Goal: Contribute content

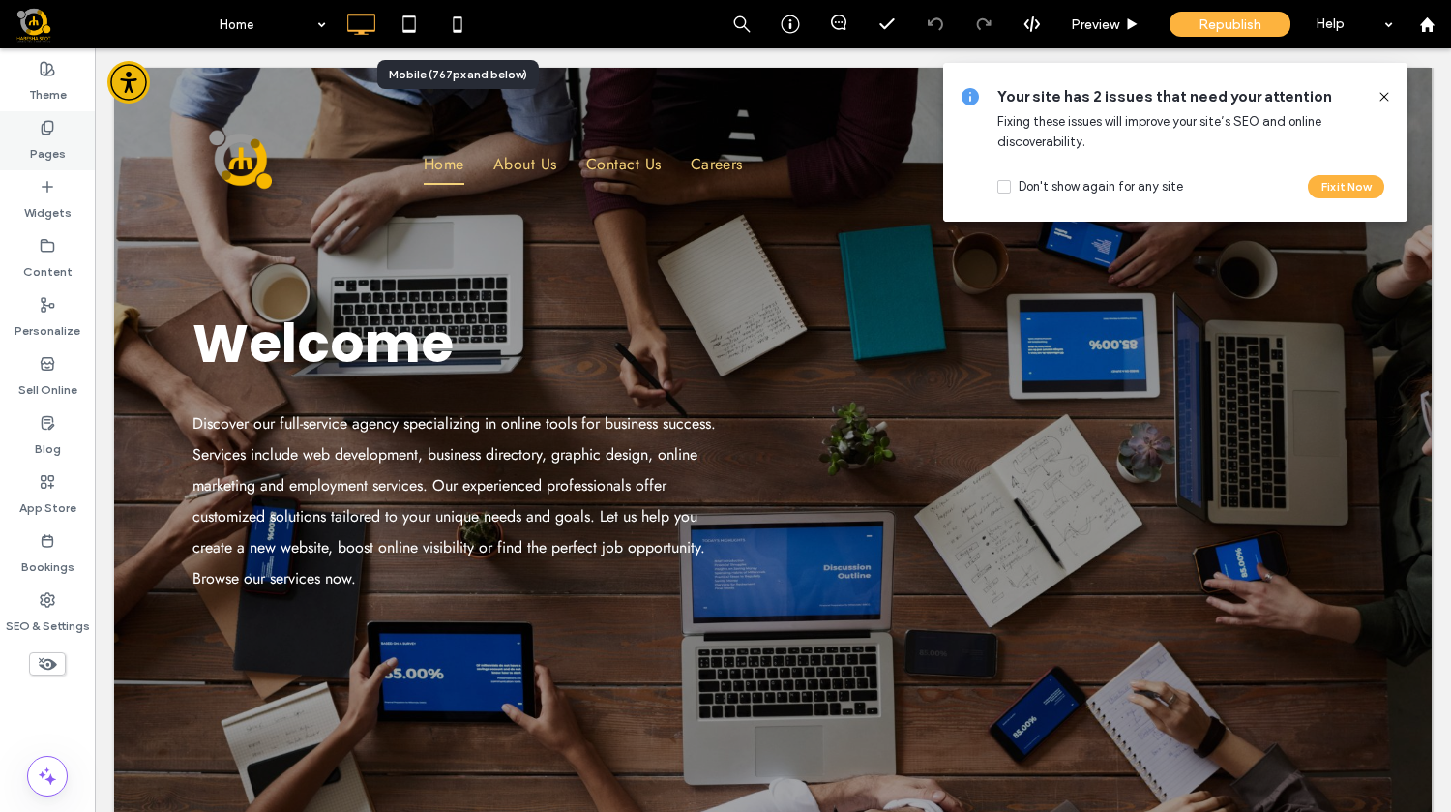
click at [52, 134] on icon at bounding box center [47, 127] width 15 height 15
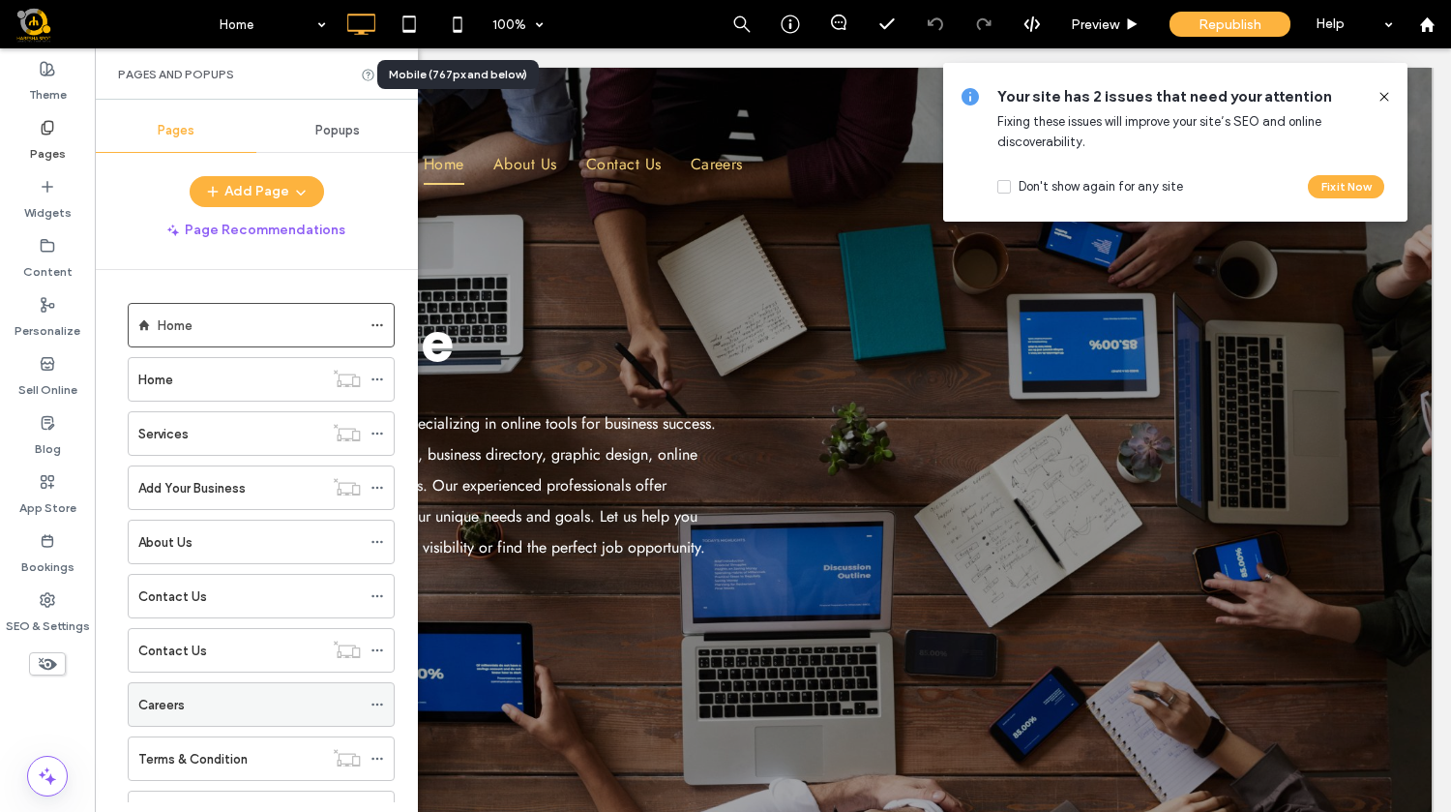
click at [247, 710] on div "Careers" at bounding box center [249, 705] width 223 height 20
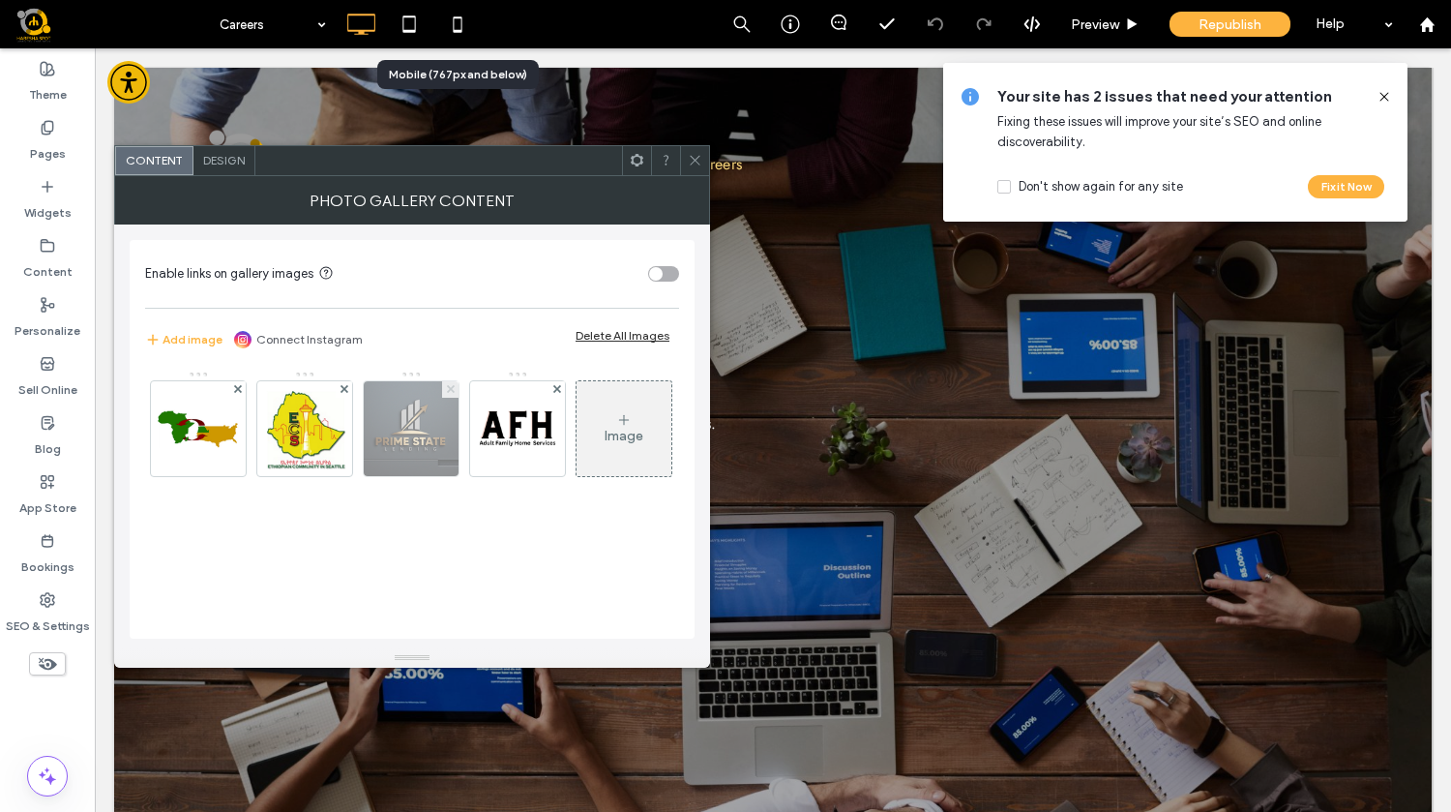
click at [451, 391] on icon at bounding box center [451, 389] width 8 height 8
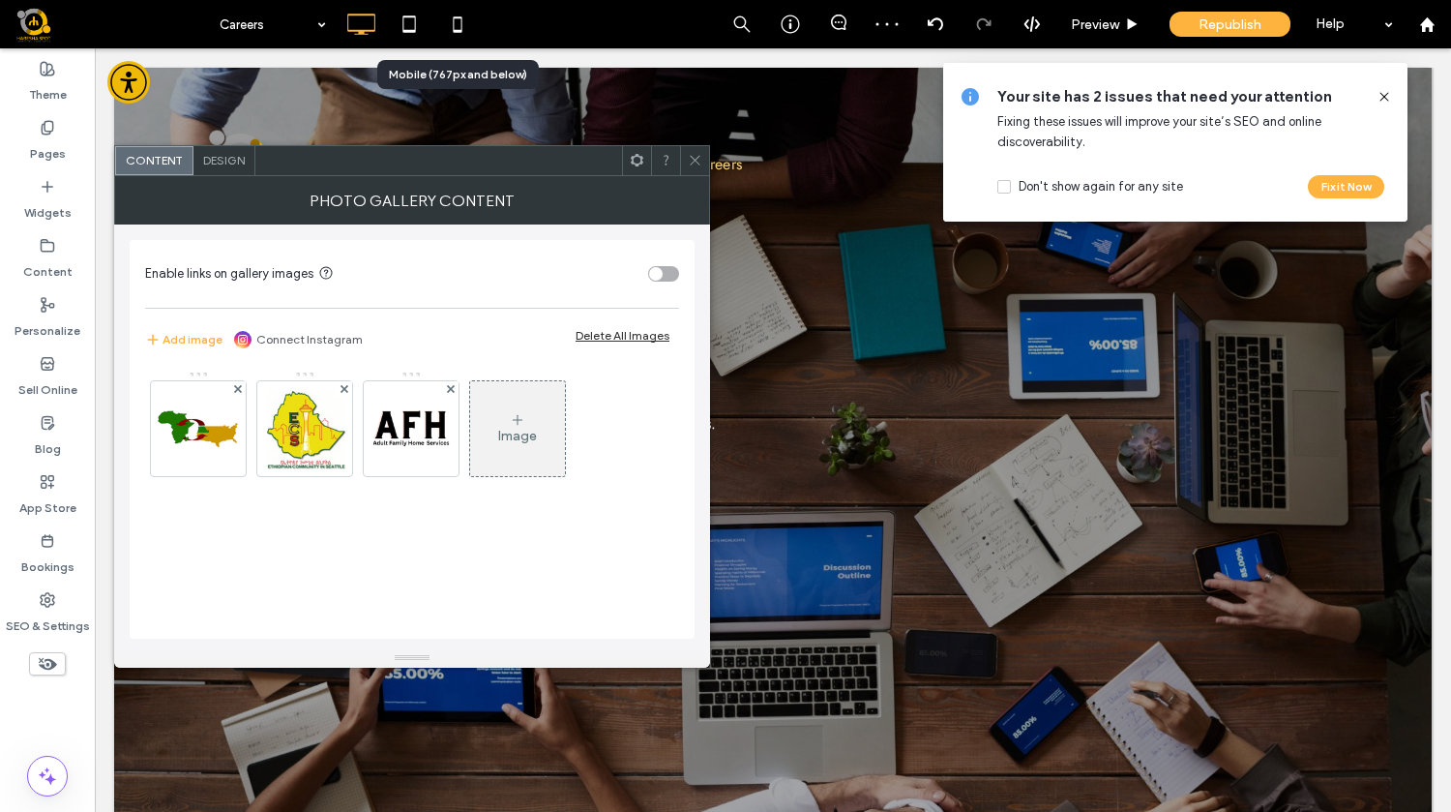
click at [506, 415] on div "Image" at bounding box center [517, 428] width 95 height 91
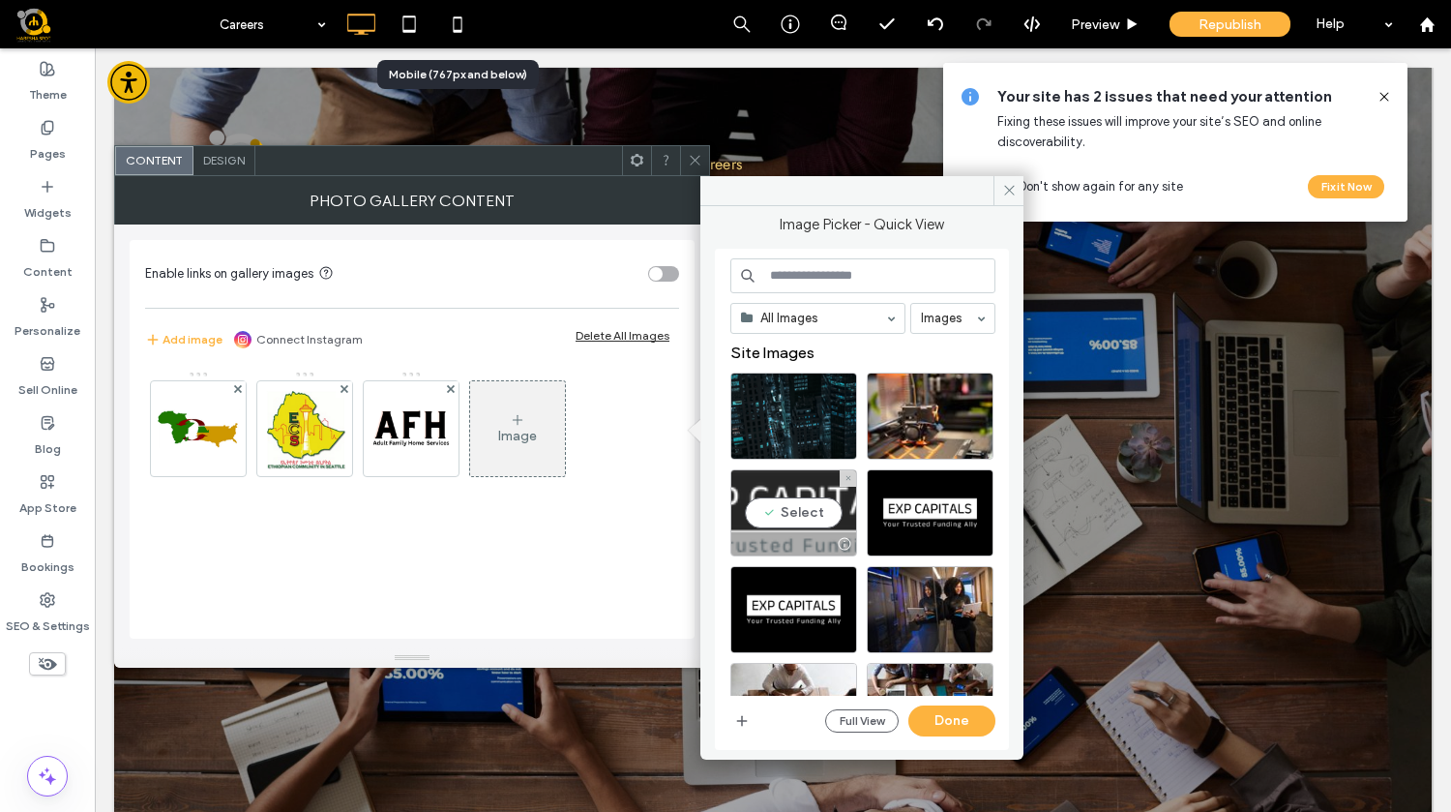
click at [796, 513] on div "Select" at bounding box center [793, 512] width 127 height 87
click at [949, 720] on button "Done" at bounding box center [952, 720] width 87 height 31
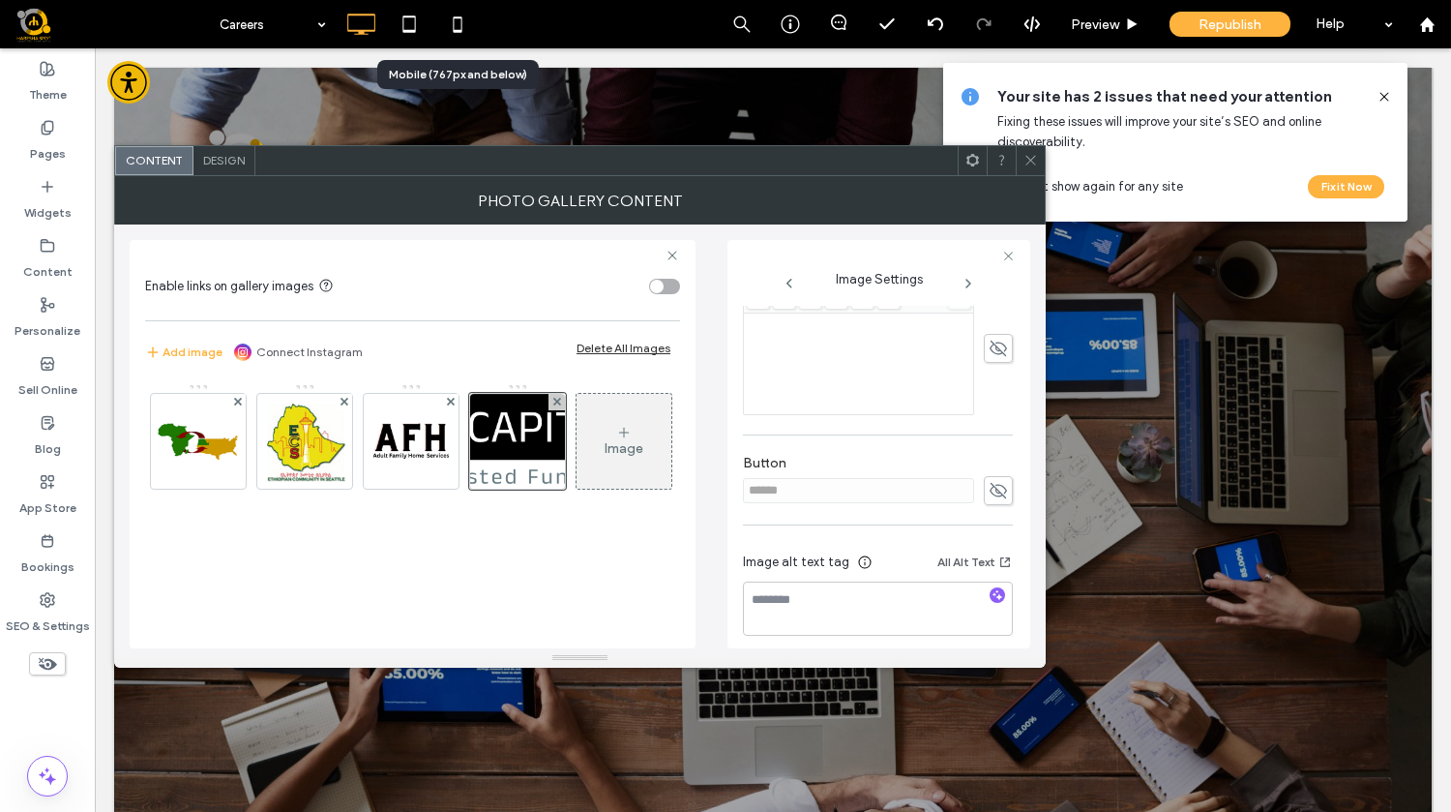
scroll to position [504, 0]
click at [782, 598] on textarea at bounding box center [878, 596] width 270 height 54
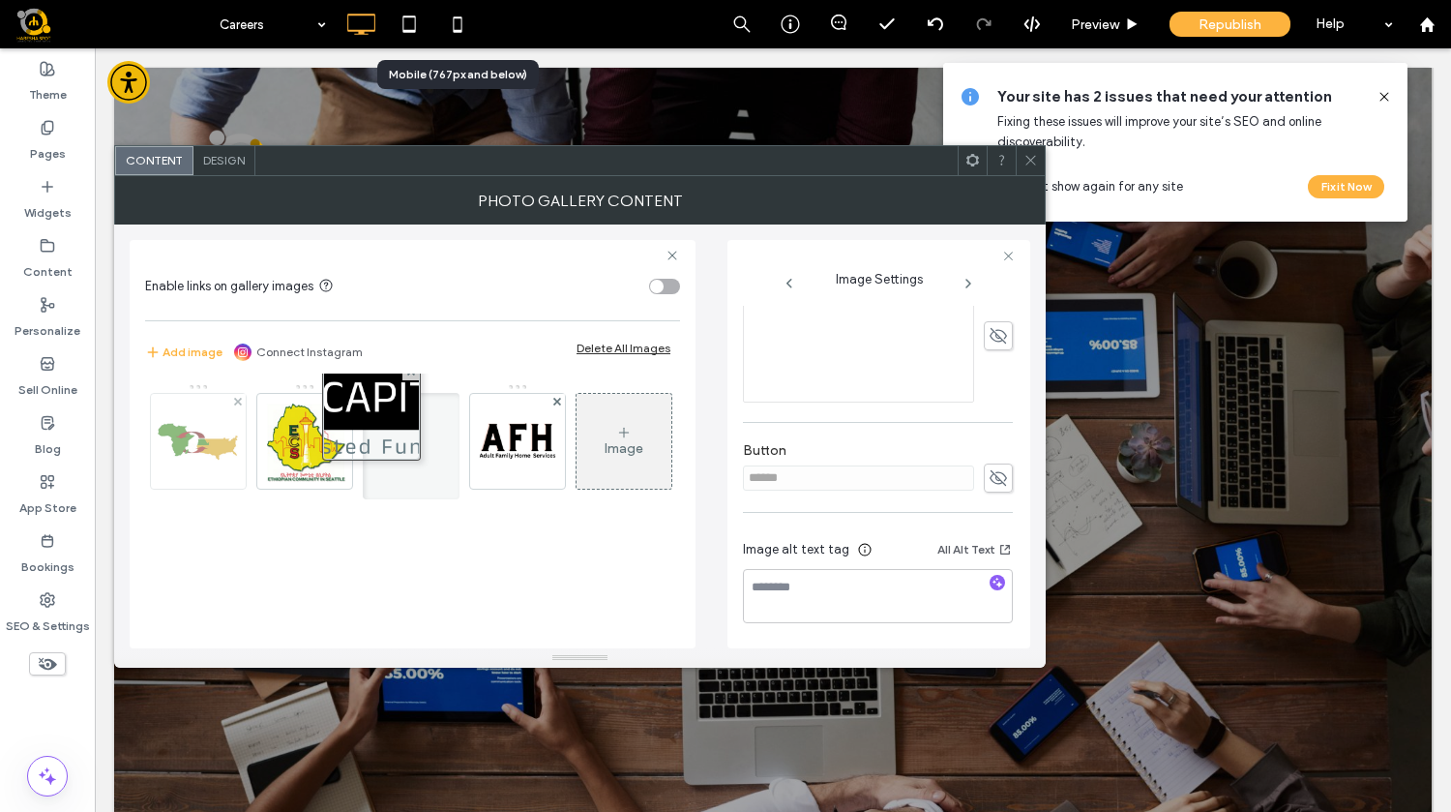
drag, startPoint x: 509, startPoint y: 463, endPoint x: 179, endPoint y: 433, distance: 331.3
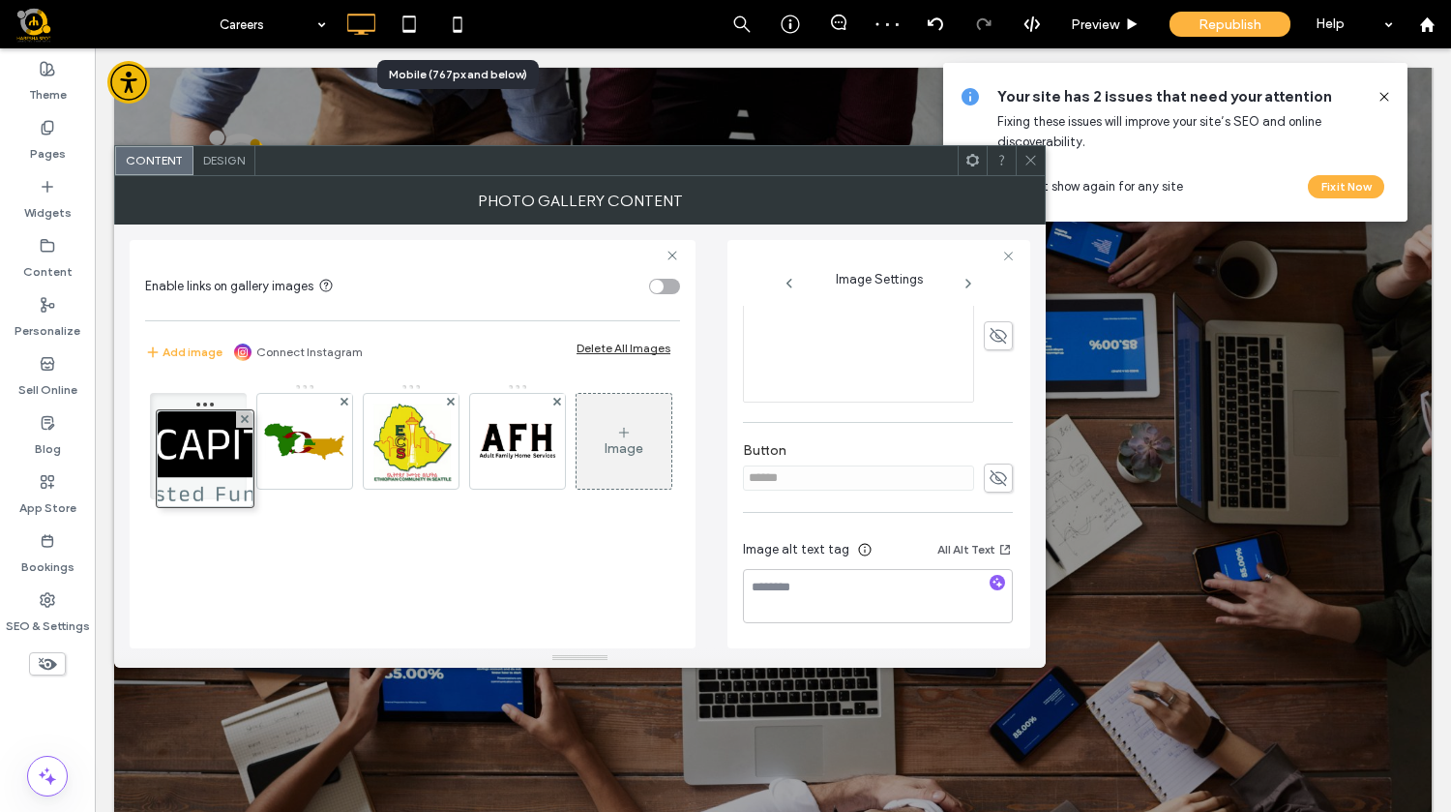
drag, startPoint x: 421, startPoint y: 437, endPoint x: 148, endPoint y: 464, distance: 274.2
click at [148, 464] on div "Image" at bounding box center [411, 446] width 533 height 126
click at [670, 292] on div "toggle" at bounding box center [664, 286] width 31 height 15
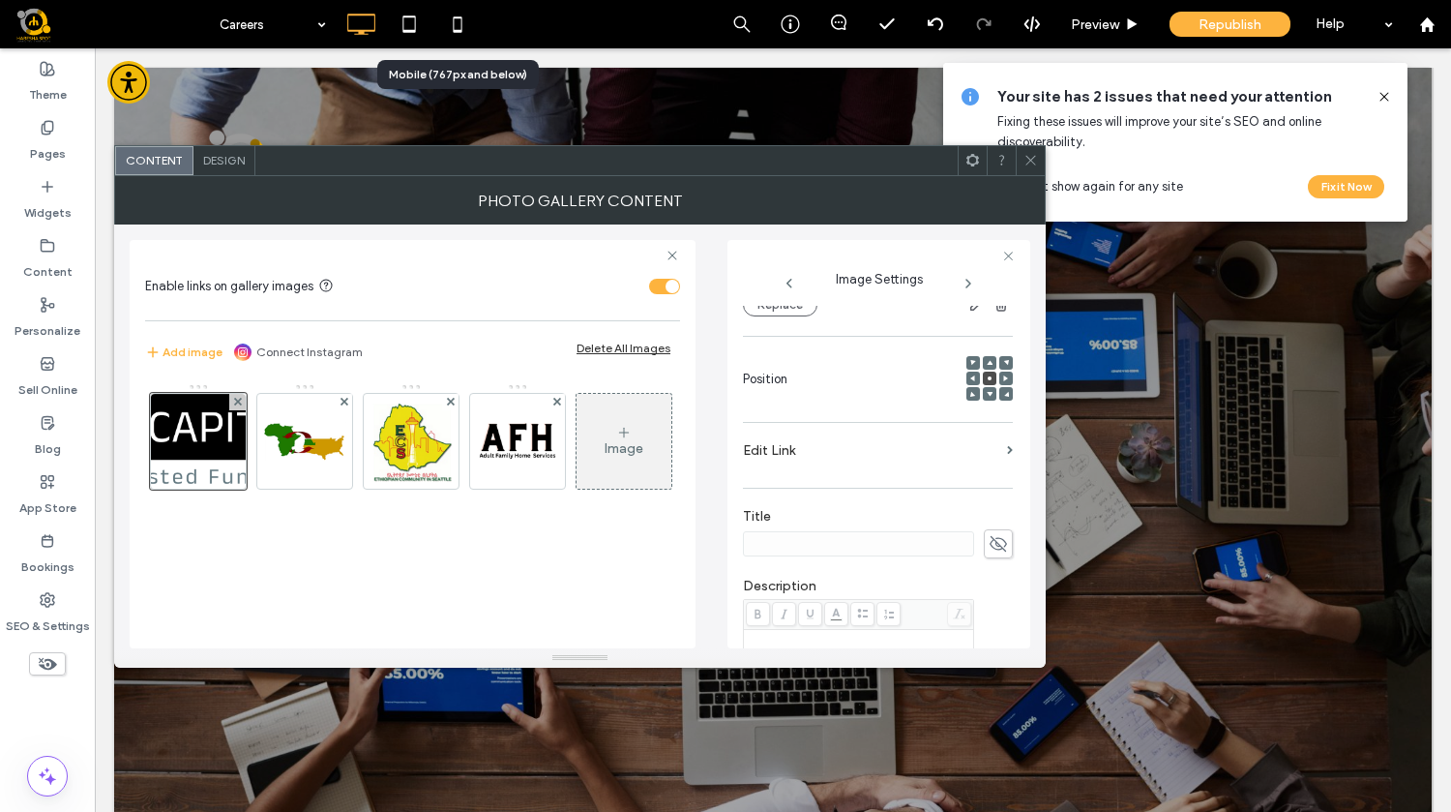
scroll to position [236, 0]
click at [987, 462] on label "Edit Link" at bounding box center [871, 452] width 256 height 36
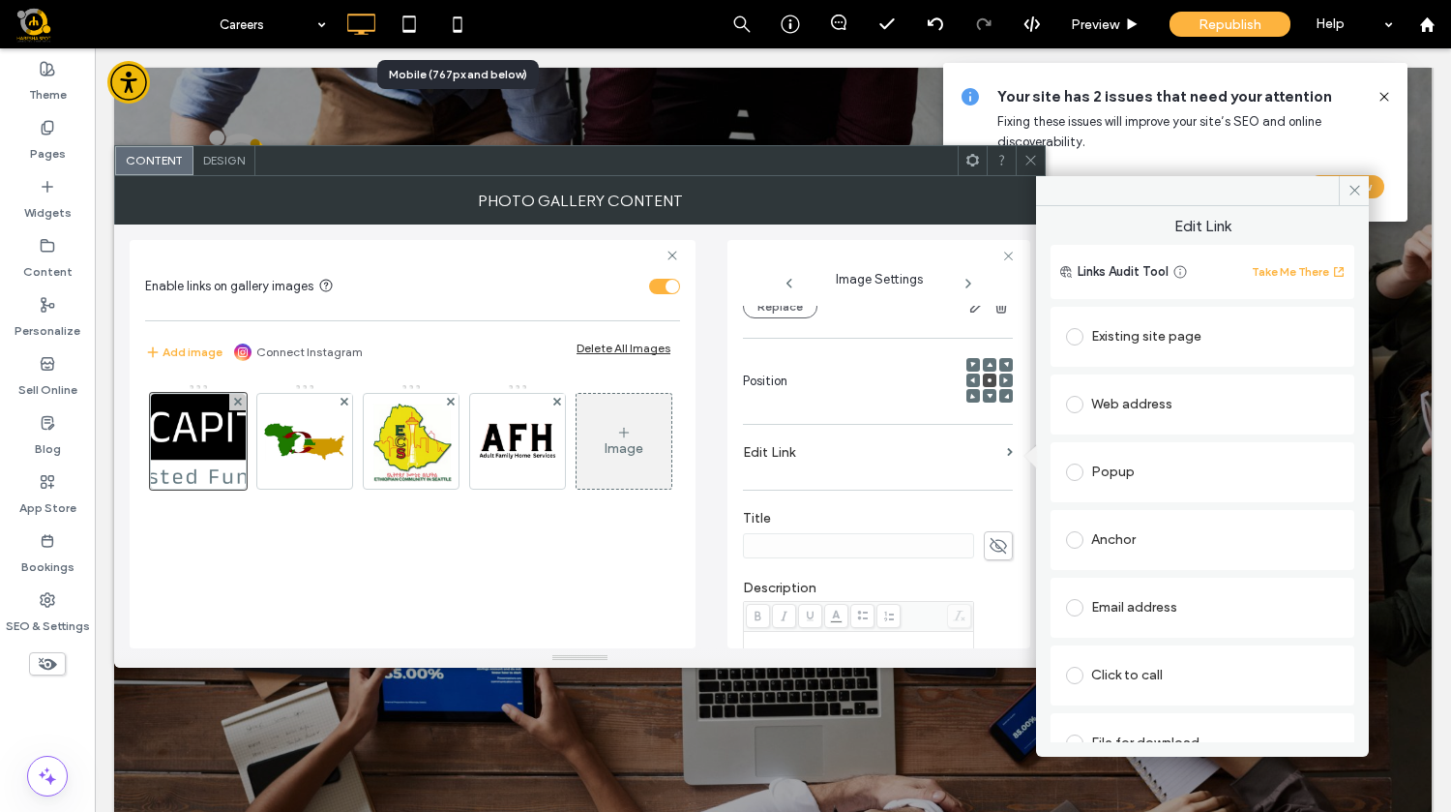
click at [1081, 406] on span at bounding box center [1074, 404] width 17 height 17
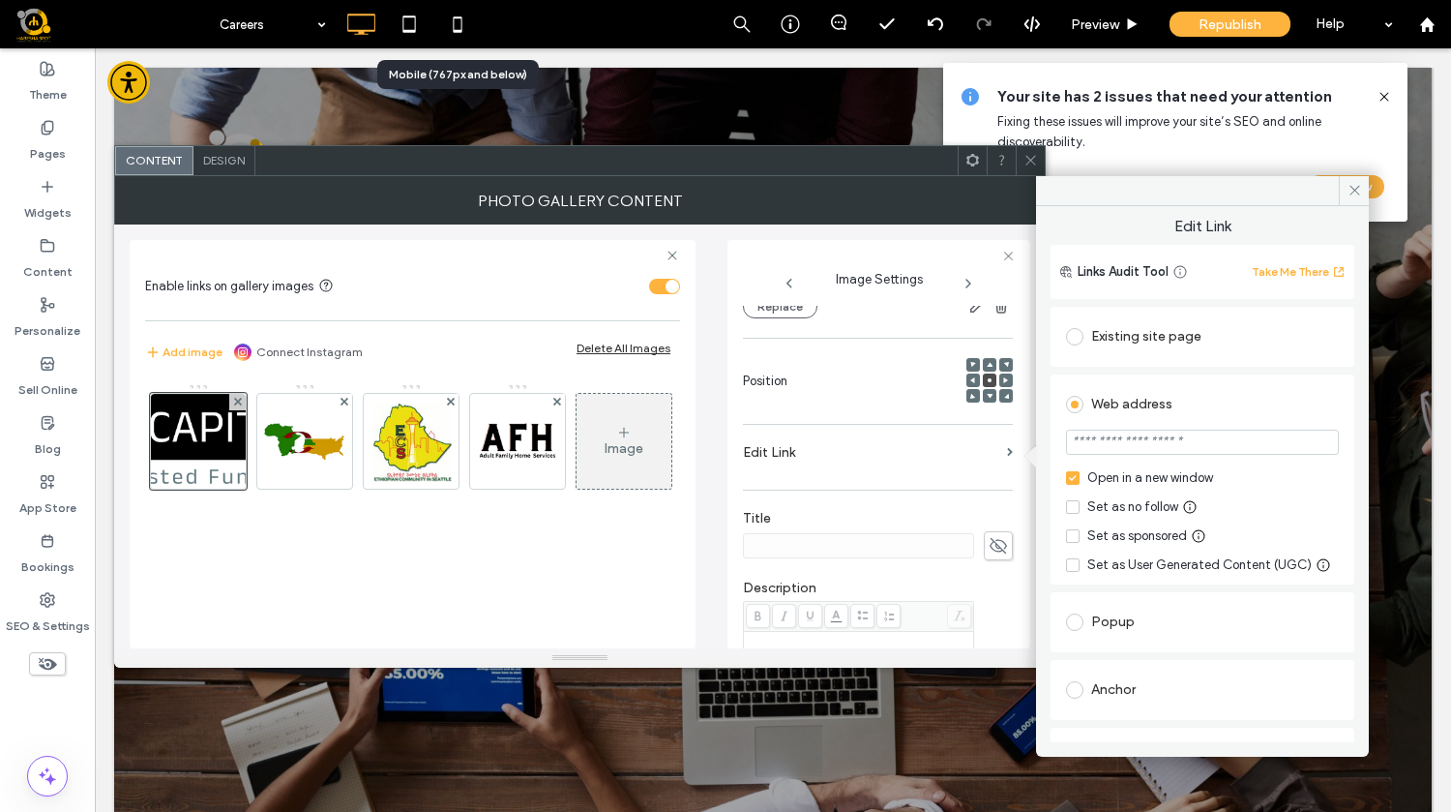
click at [1149, 448] on input "url" at bounding box center [1202, 442] width 273 height 25
paste input "**********"
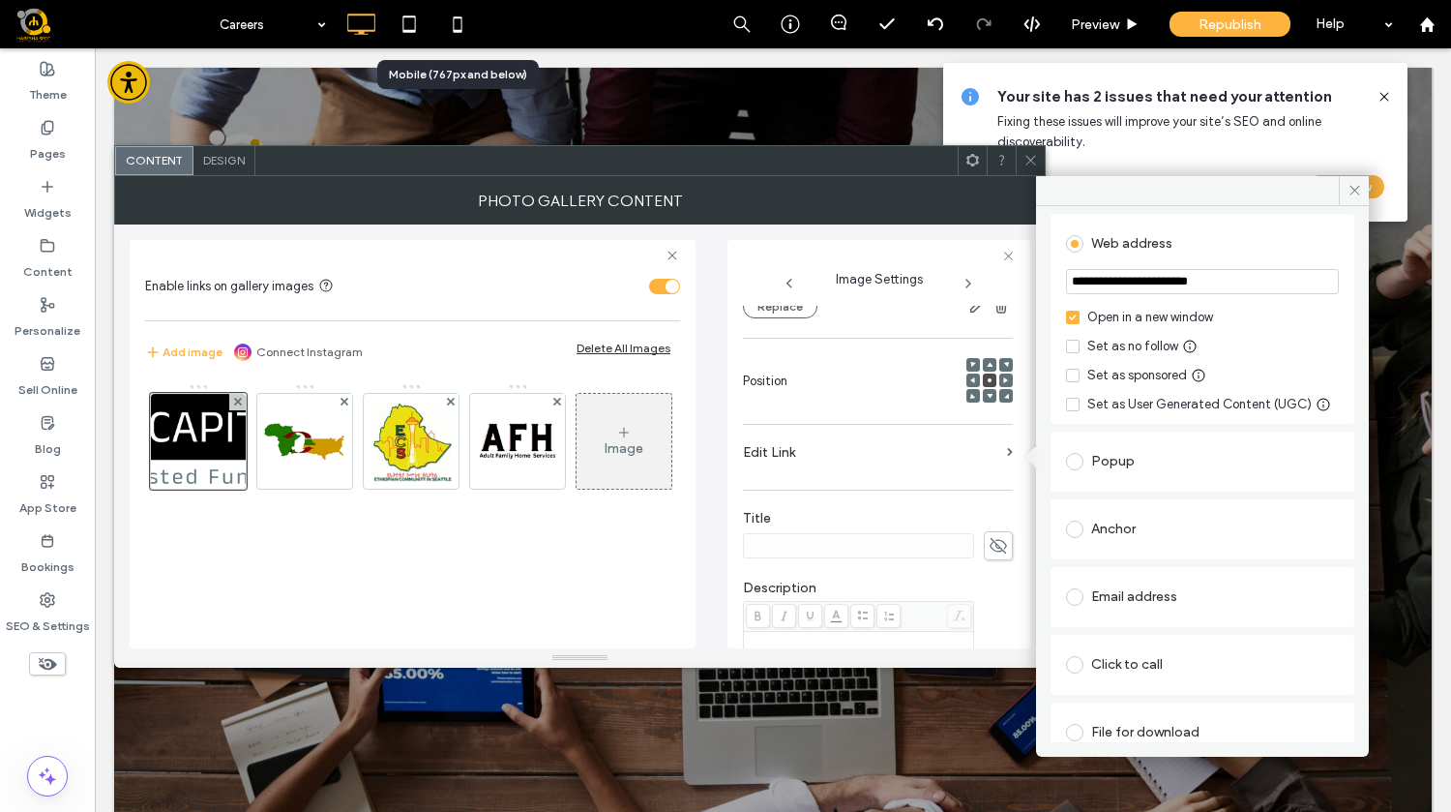
scroll to position [0, 0]
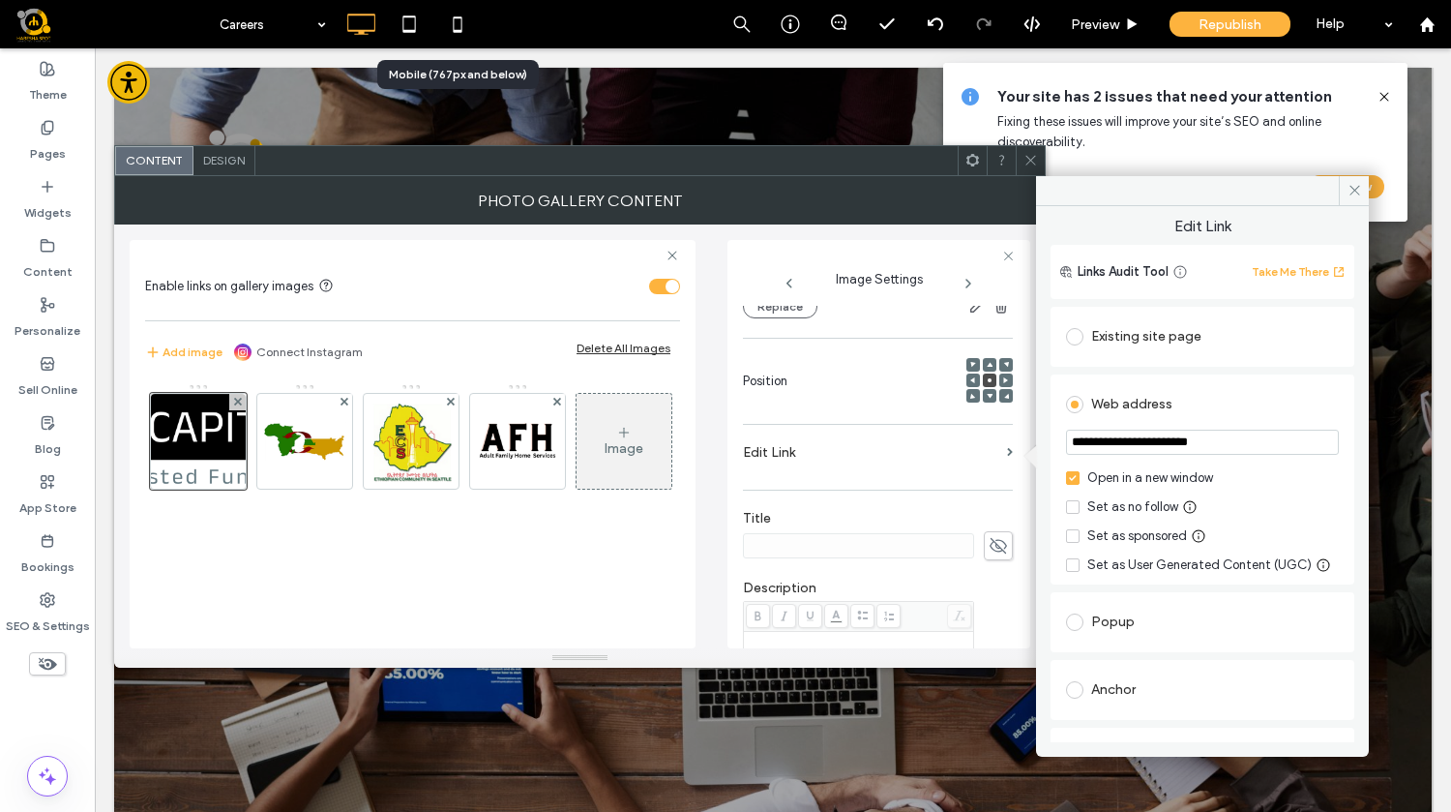
type input "**********"
click at [1351, 192] on icon at bounding box center [1355, 190] width 15 height 15
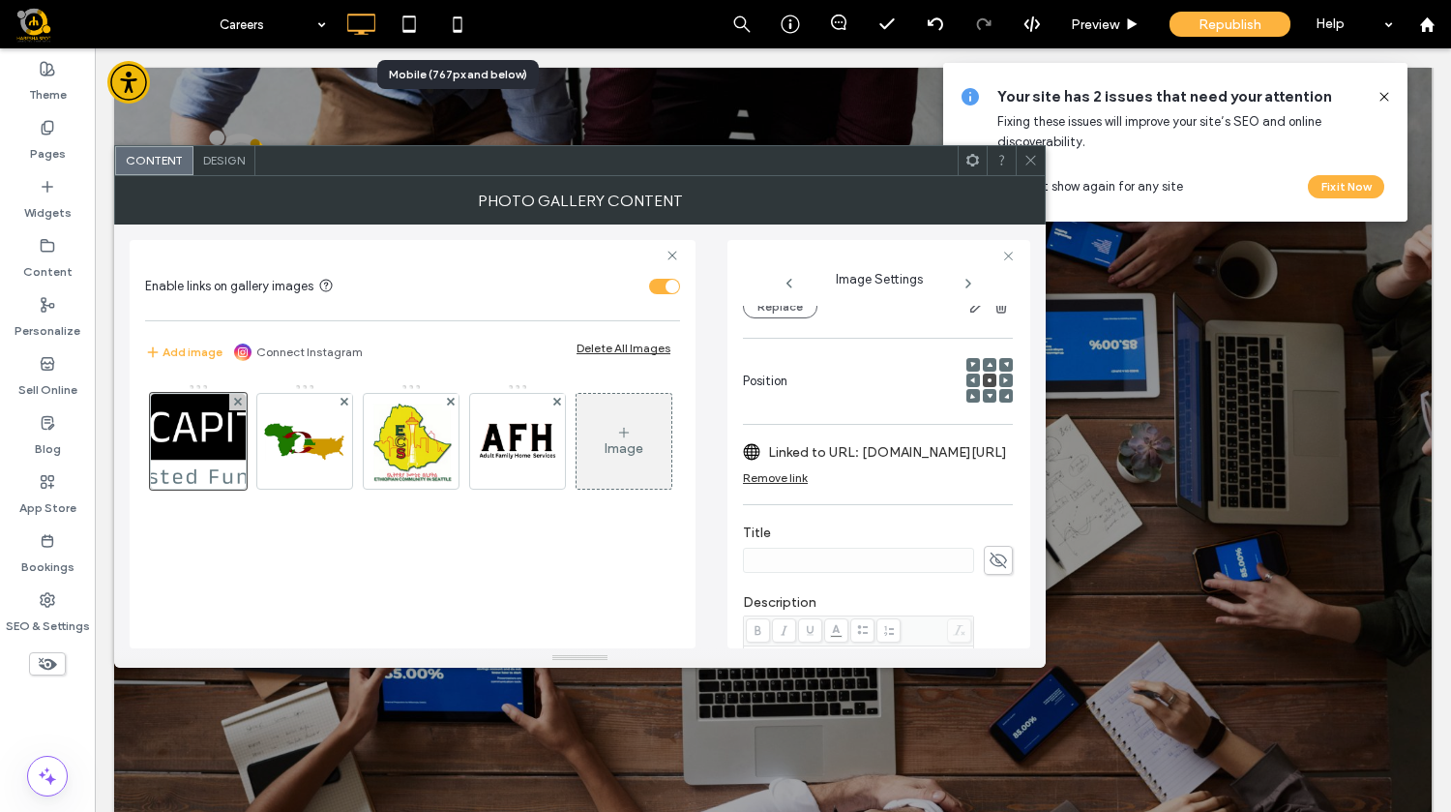
click at [1032, 165] on icon at bounding box center [1031, 160] width 15 height 15
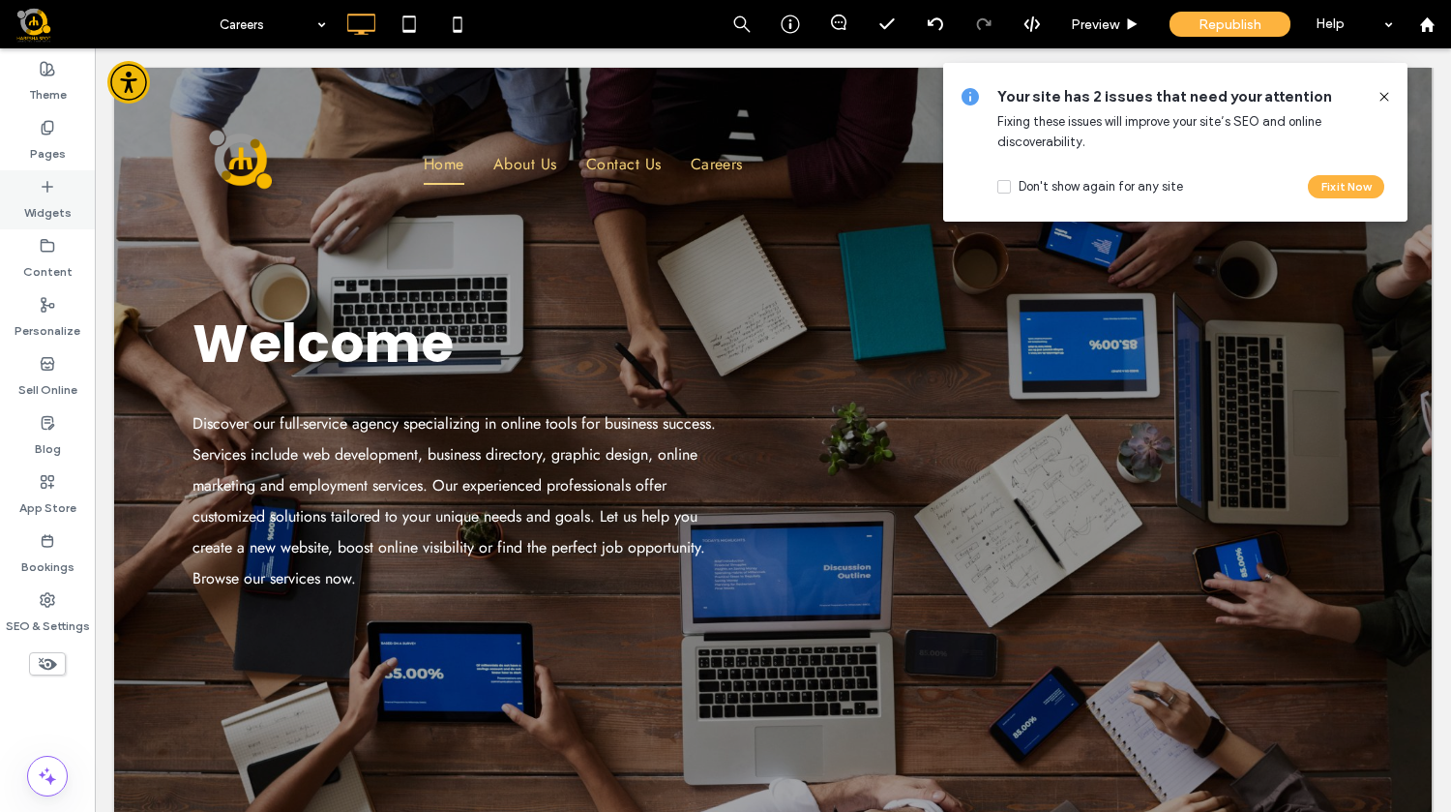
click at [46, 176] on div "Widgets" at bounding box center [47, 199] width 95 height 59
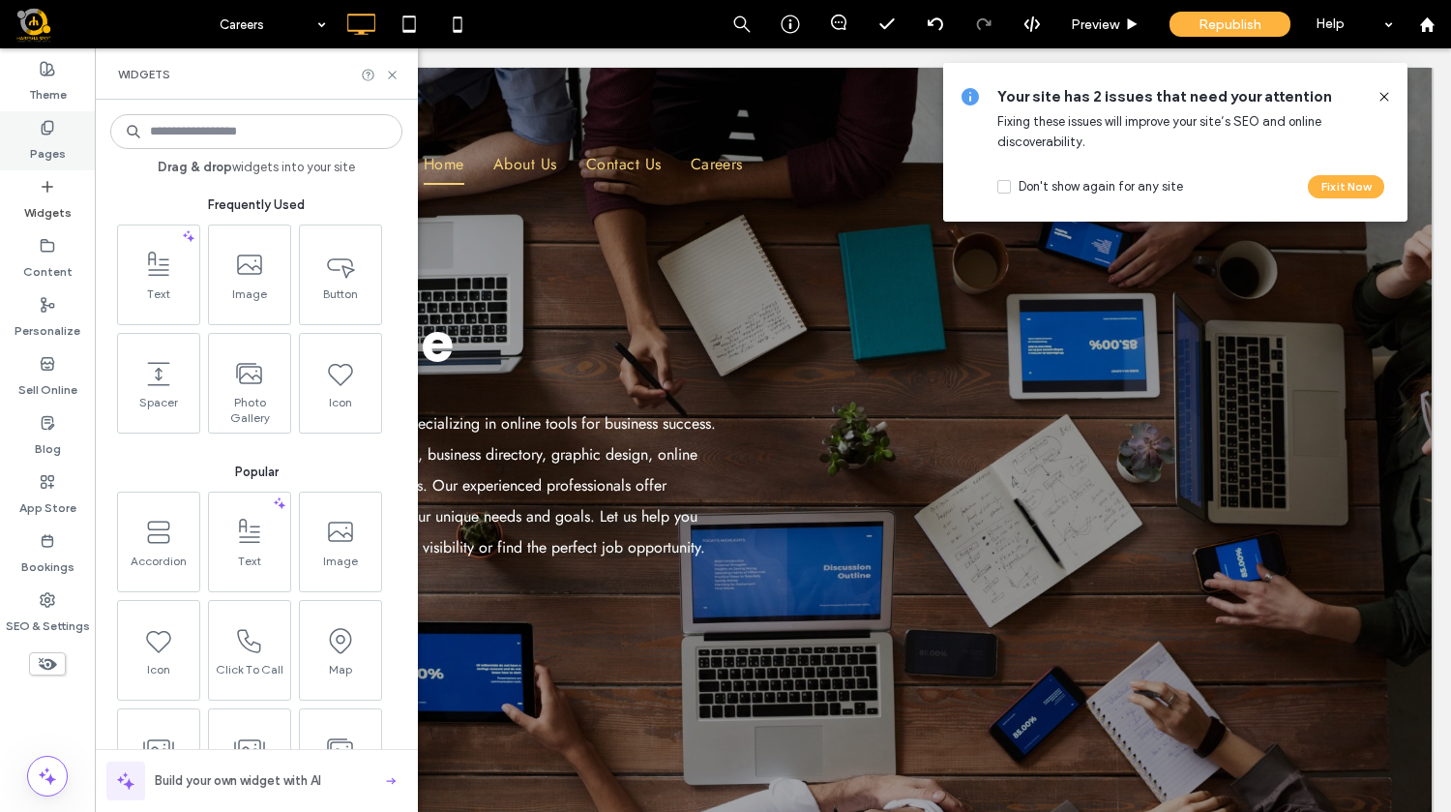
click at [45, 147] on label "Pages" at bounding box center [48, 148] width 36 height 27
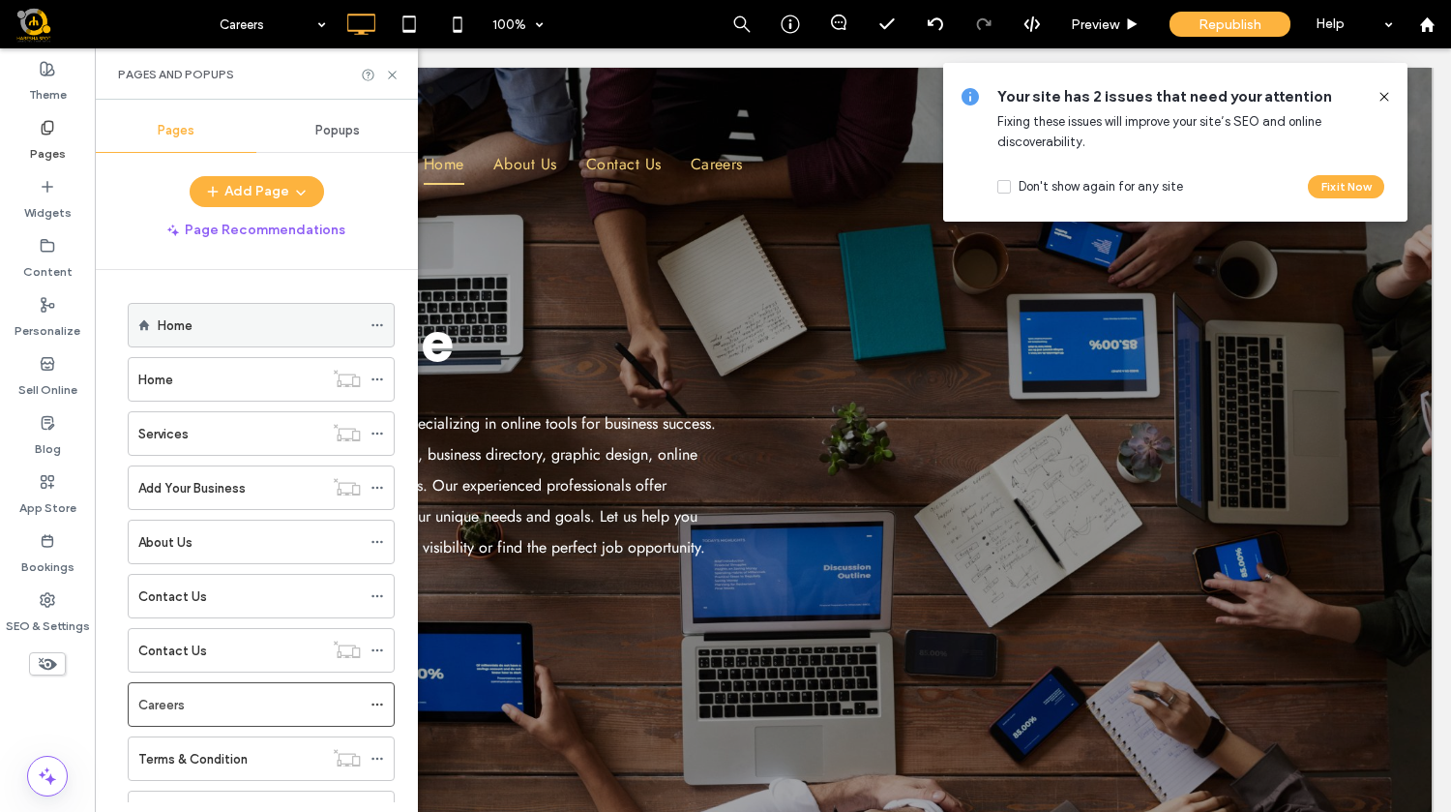
click at [210, 330] on div "Home" at bounding box center [259, 325] width 203 height 20
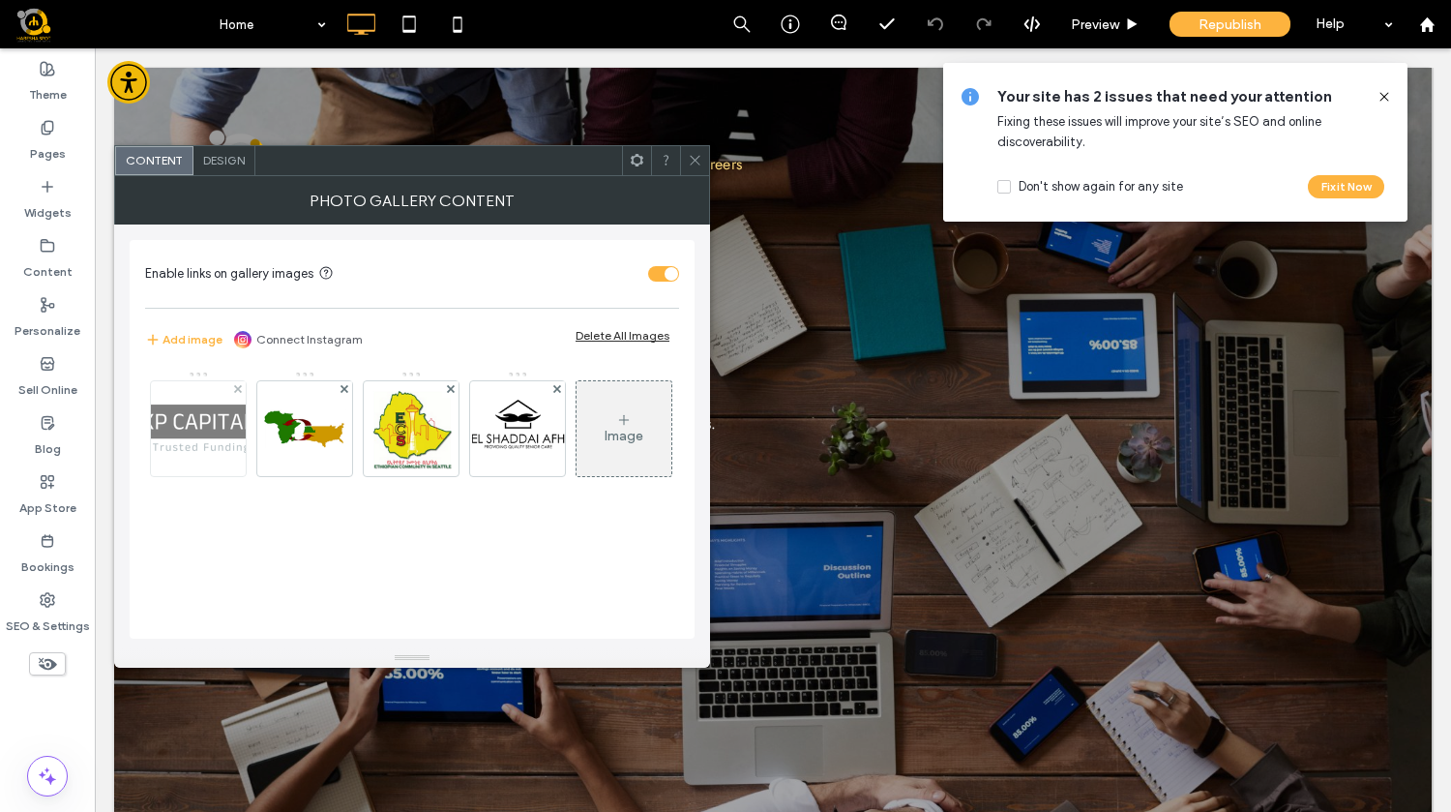
click at [211, 435] on img at bounding box center [198, 428] width 155 height 48
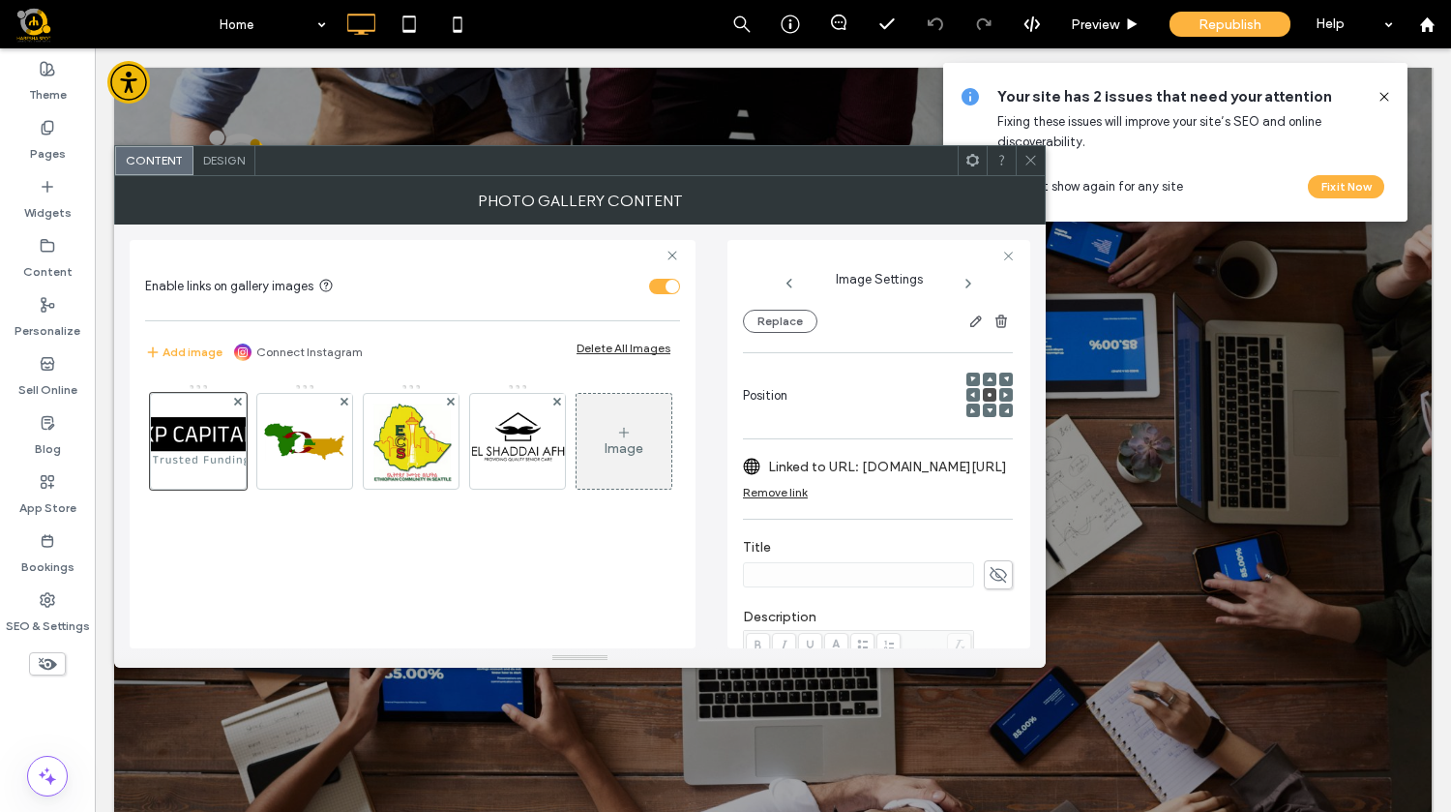
scroll to position [225, 0]
click at [1037, 172] on span at bounding box center [1031, 160] width 15 height 29
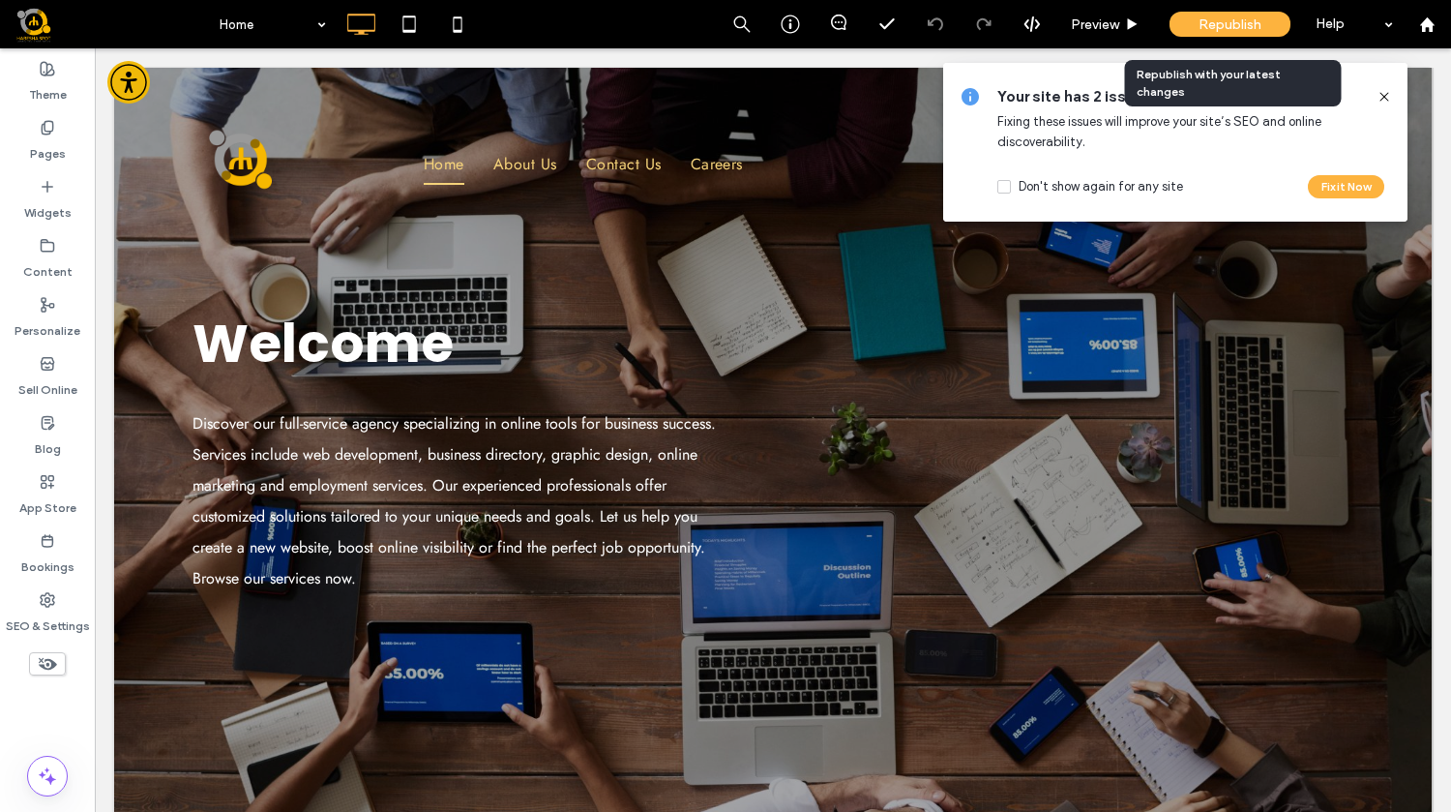
click at [1245, 28] on span "Republish" at bounding box center [1230, 24] width 63 height 16
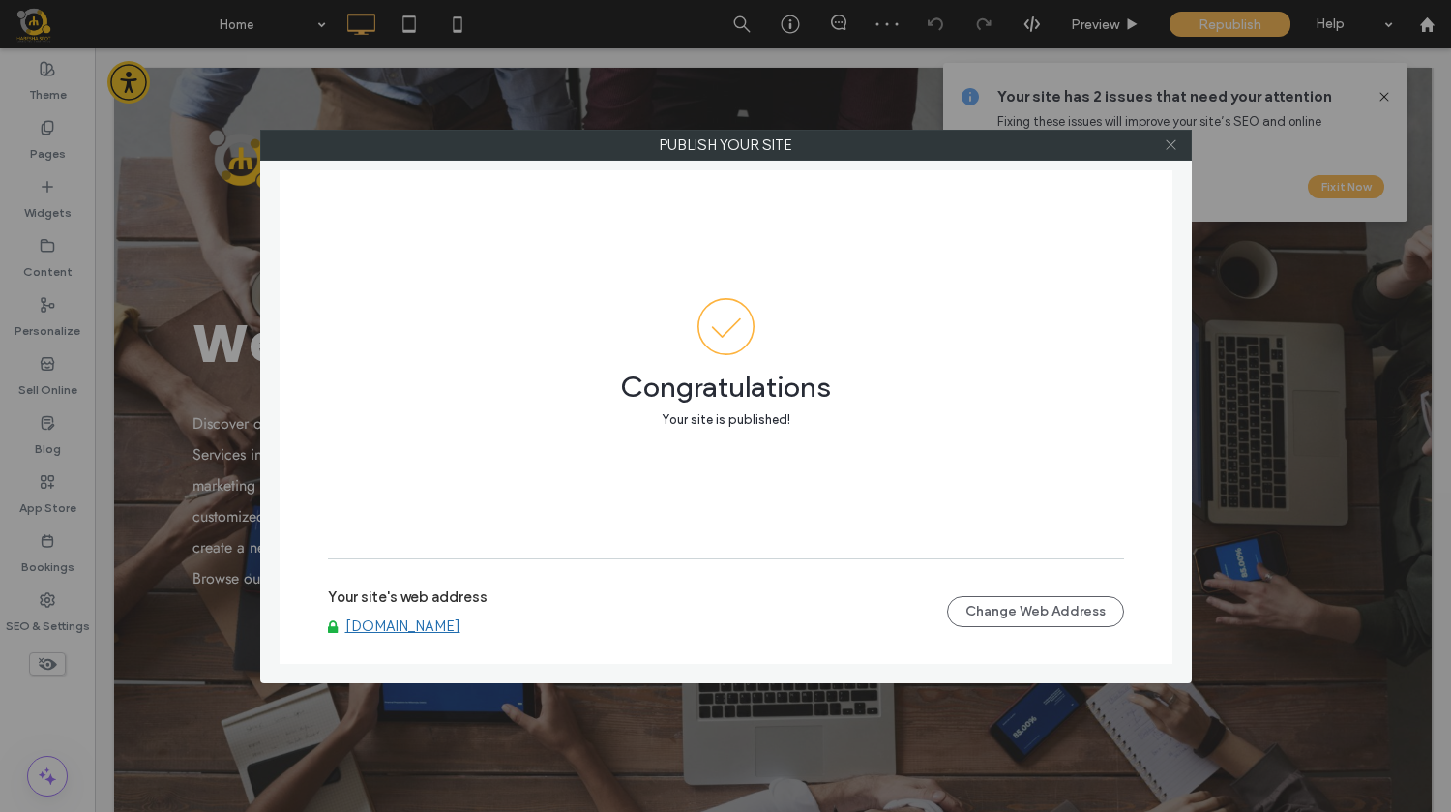
click at [1168, 146] on icon at bounding box center [1171, 144] width 15 height 15
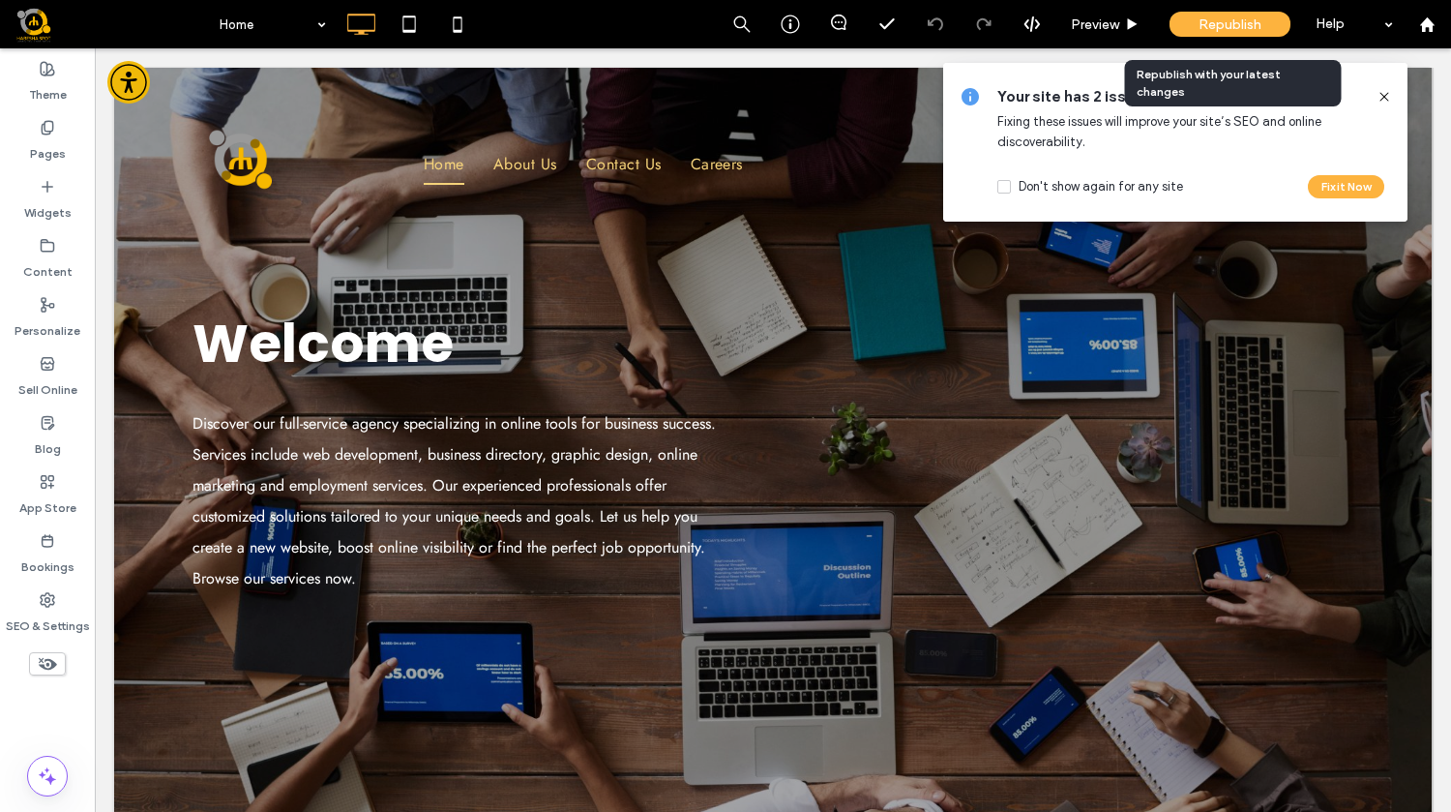
click at [1244, 24] on span "Republish" at bounding box center [1230, 24] width 63 height 16
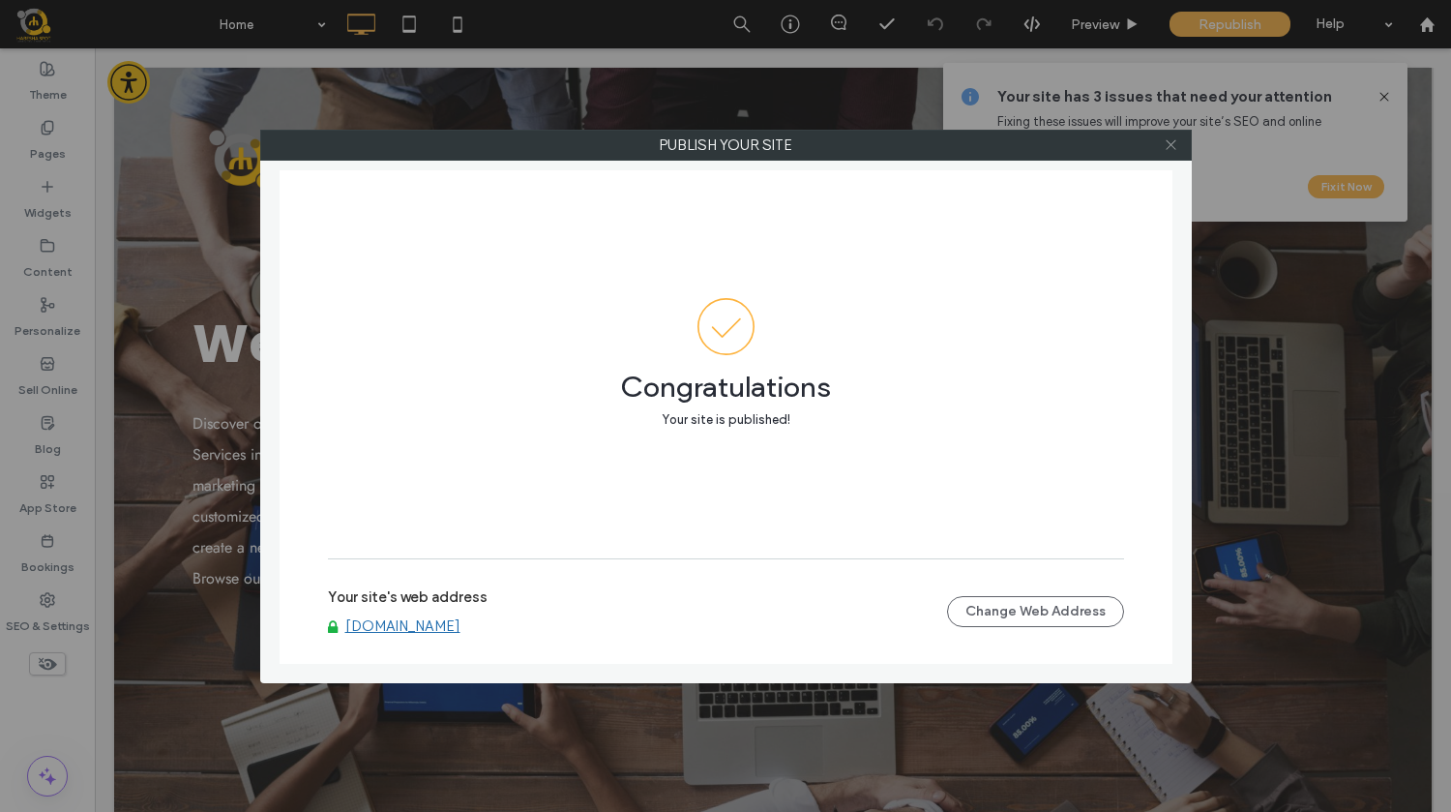
click at [1169, 148] on icon at bounding box center [1171, 144] width 15 height 15
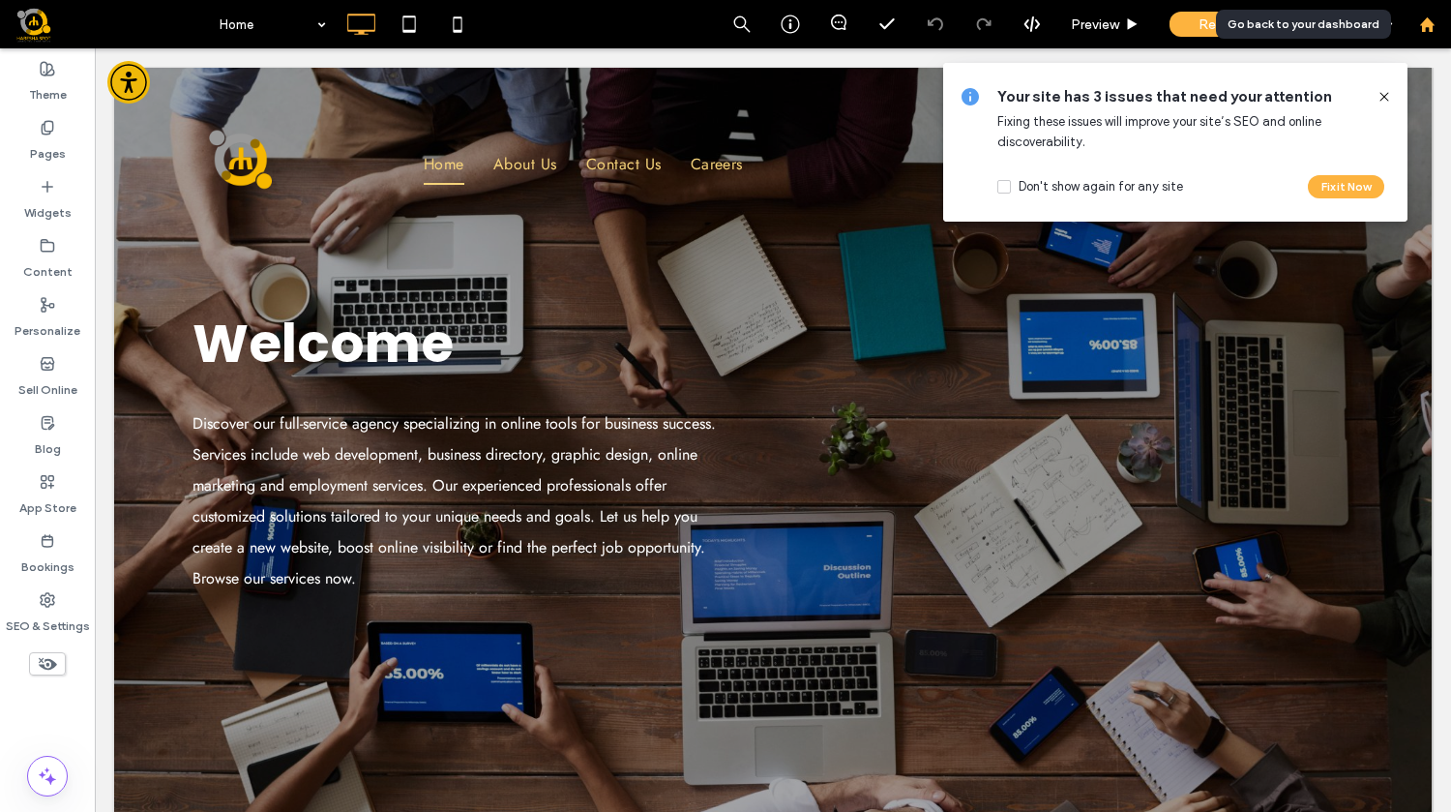
click at [1430, 22] on use at bounding box center [1426, 23] width 15 height 15
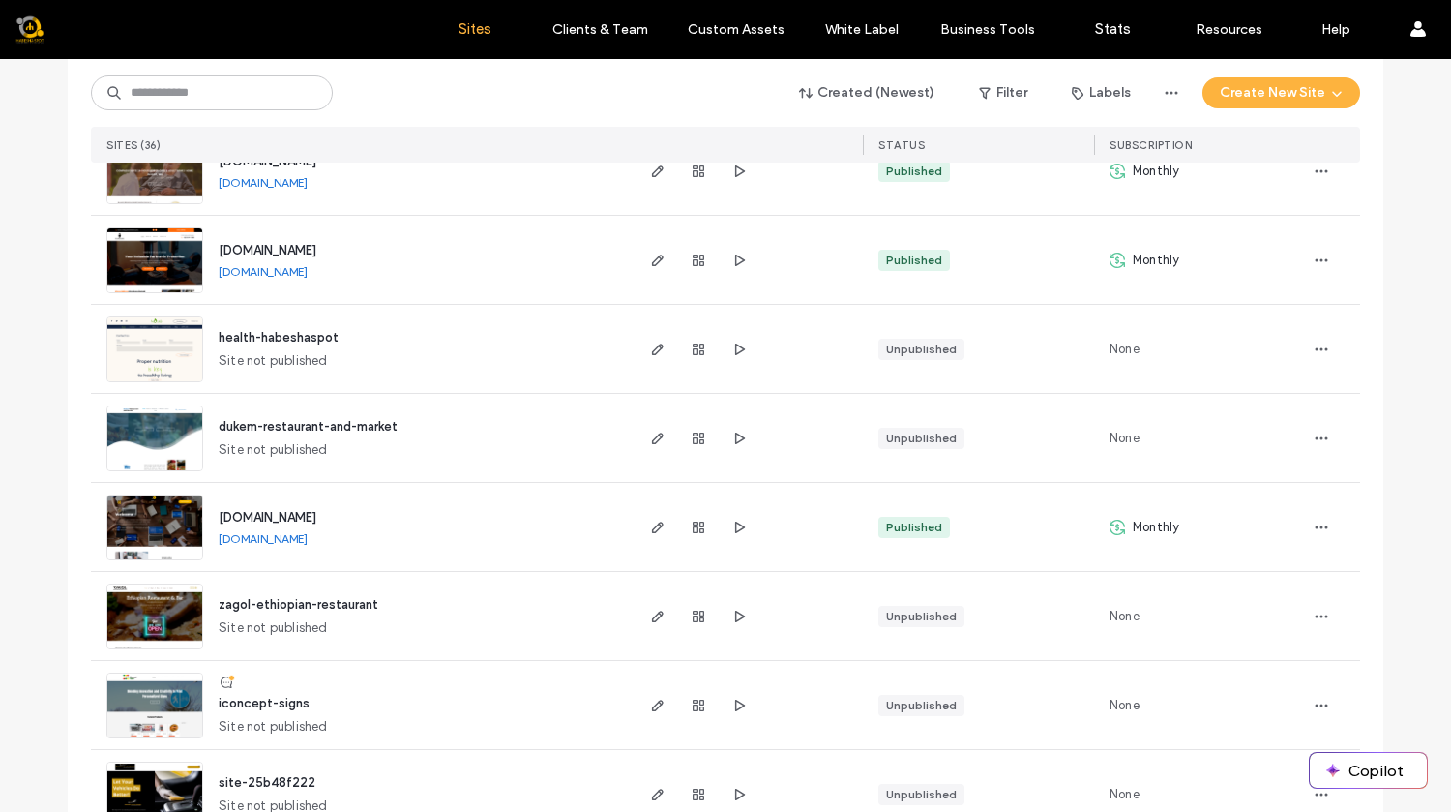
scroll to position [2797, 0]
